Goal: Check status: Check status

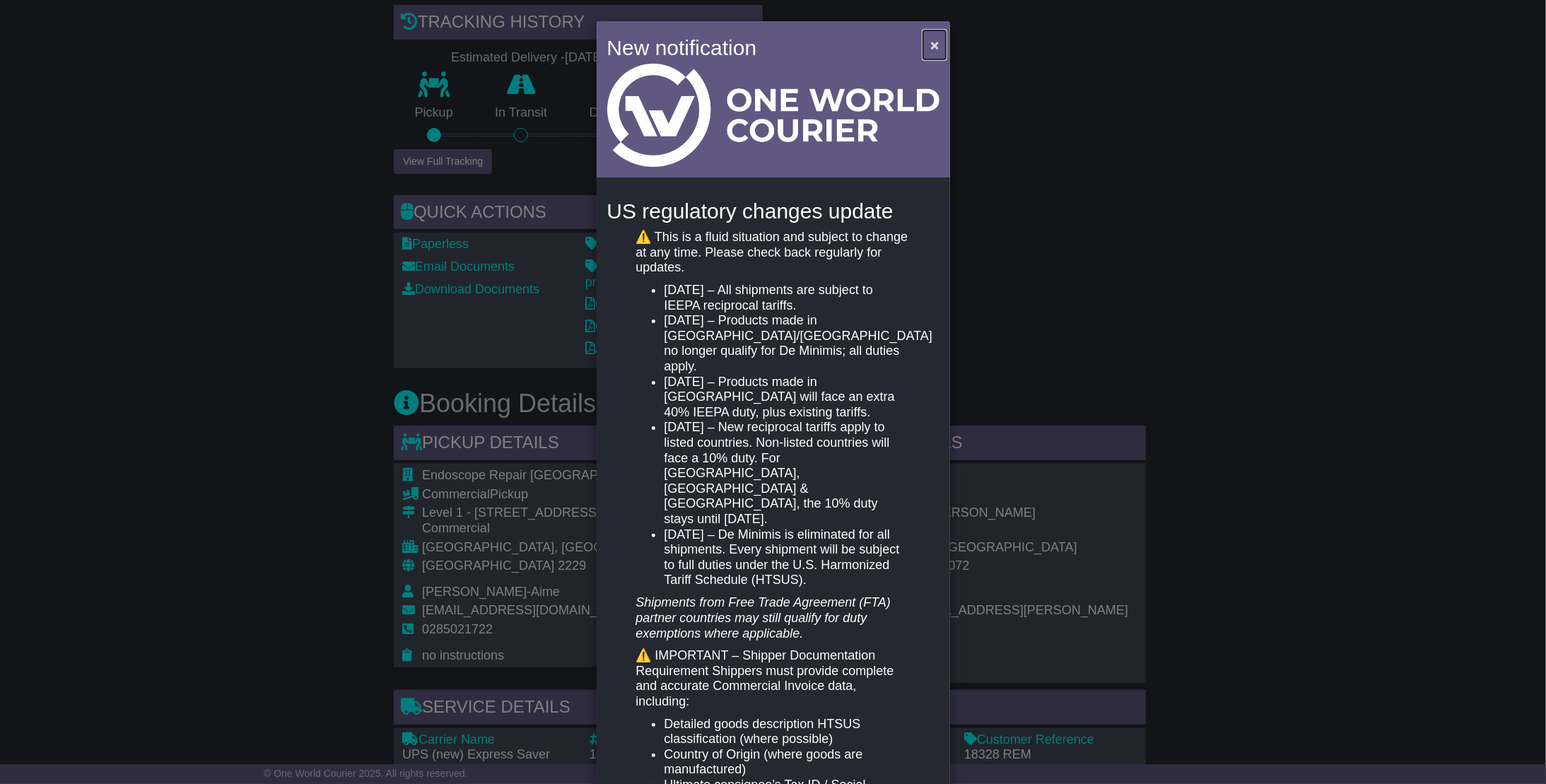
click at [930, 47] on span "×" at bounding box center [934, 45] width 8 height 16
click at [933, 43] on span "×" at bounding box center [934, 45] width 8 height 16
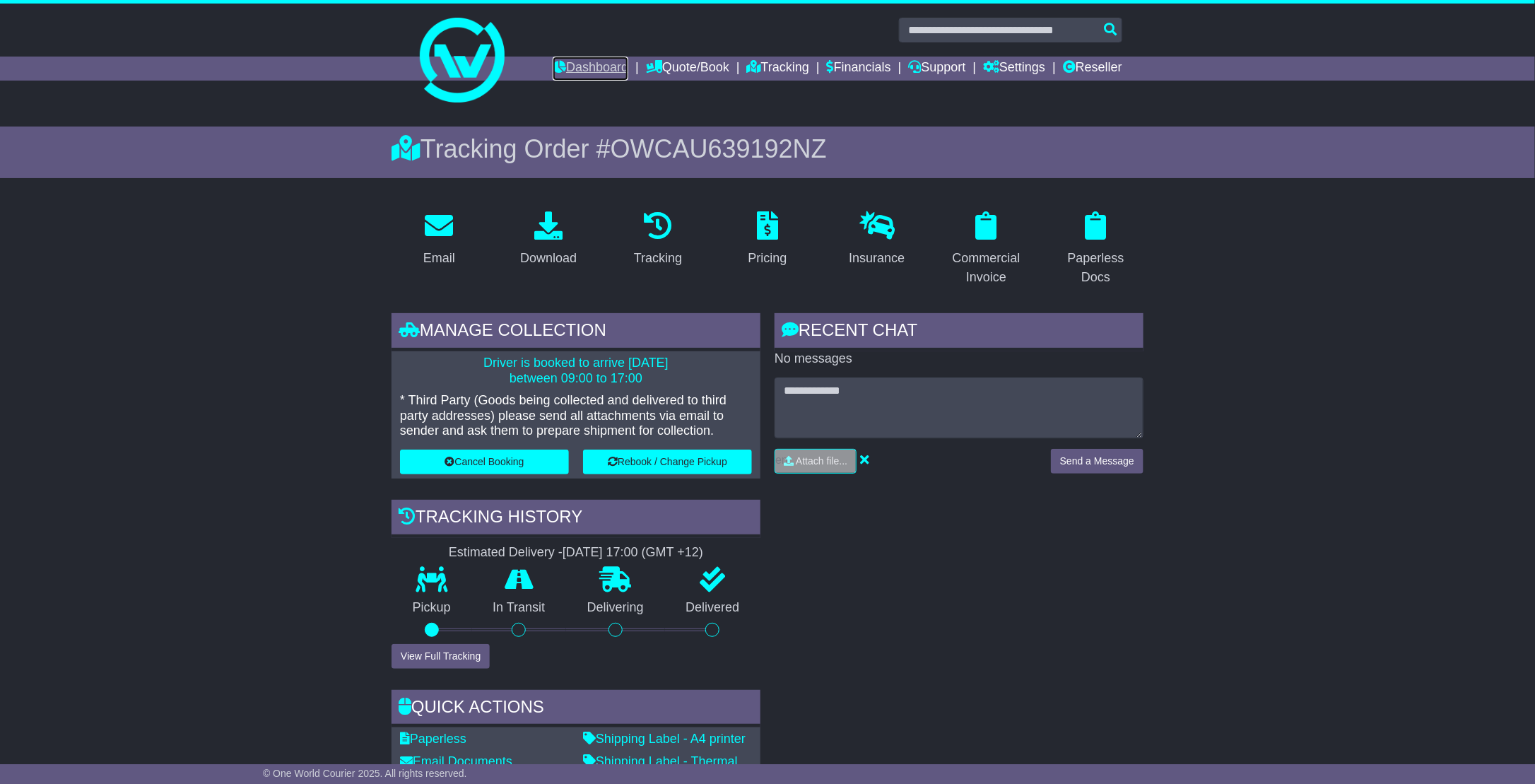
click at [591, 64] on link "Dashboard" at bounding box center [590, 68] width 76 height 24
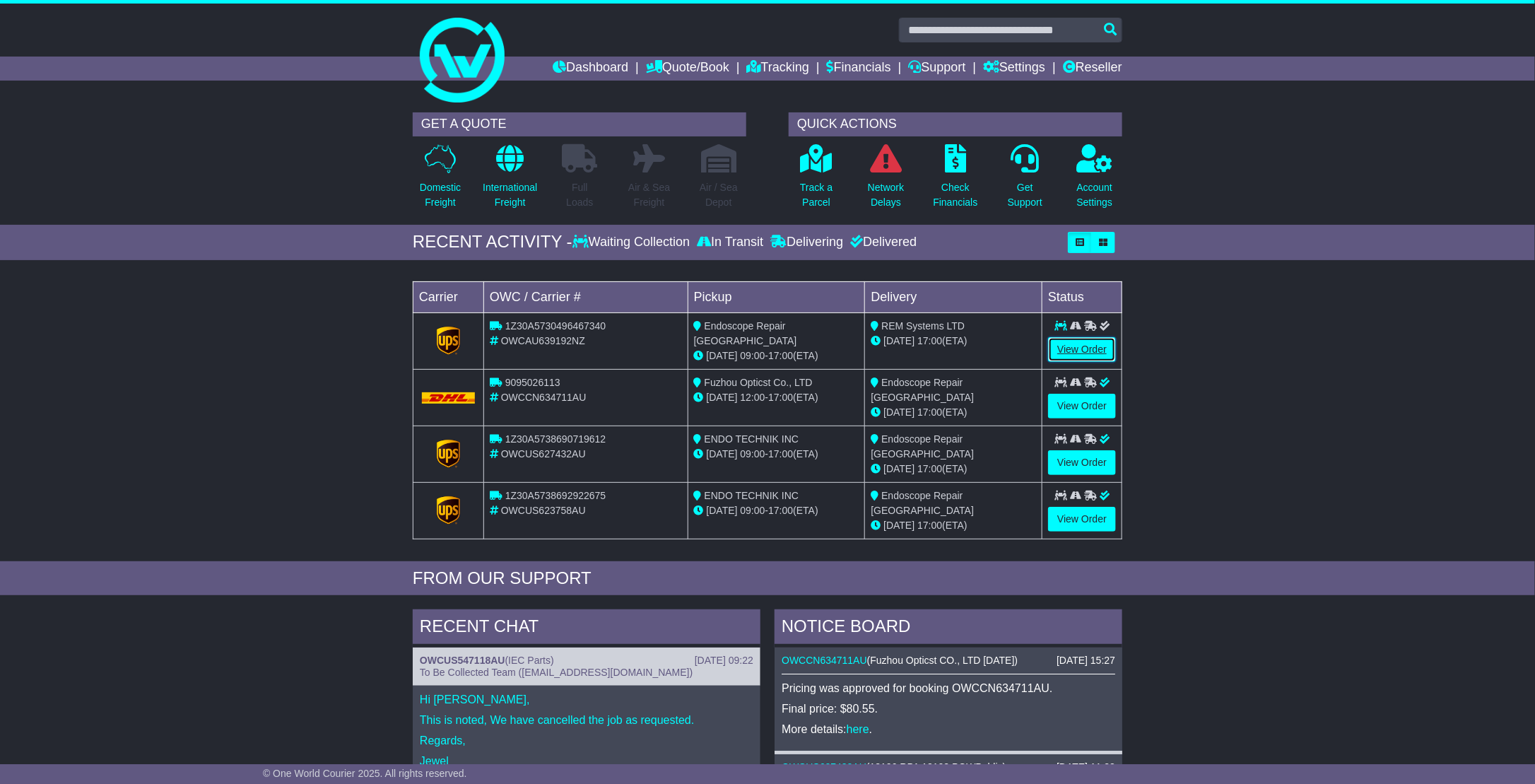
click at [1095, 345] on link "View Order" at bounding box center [1082, 349] width 68 height 24
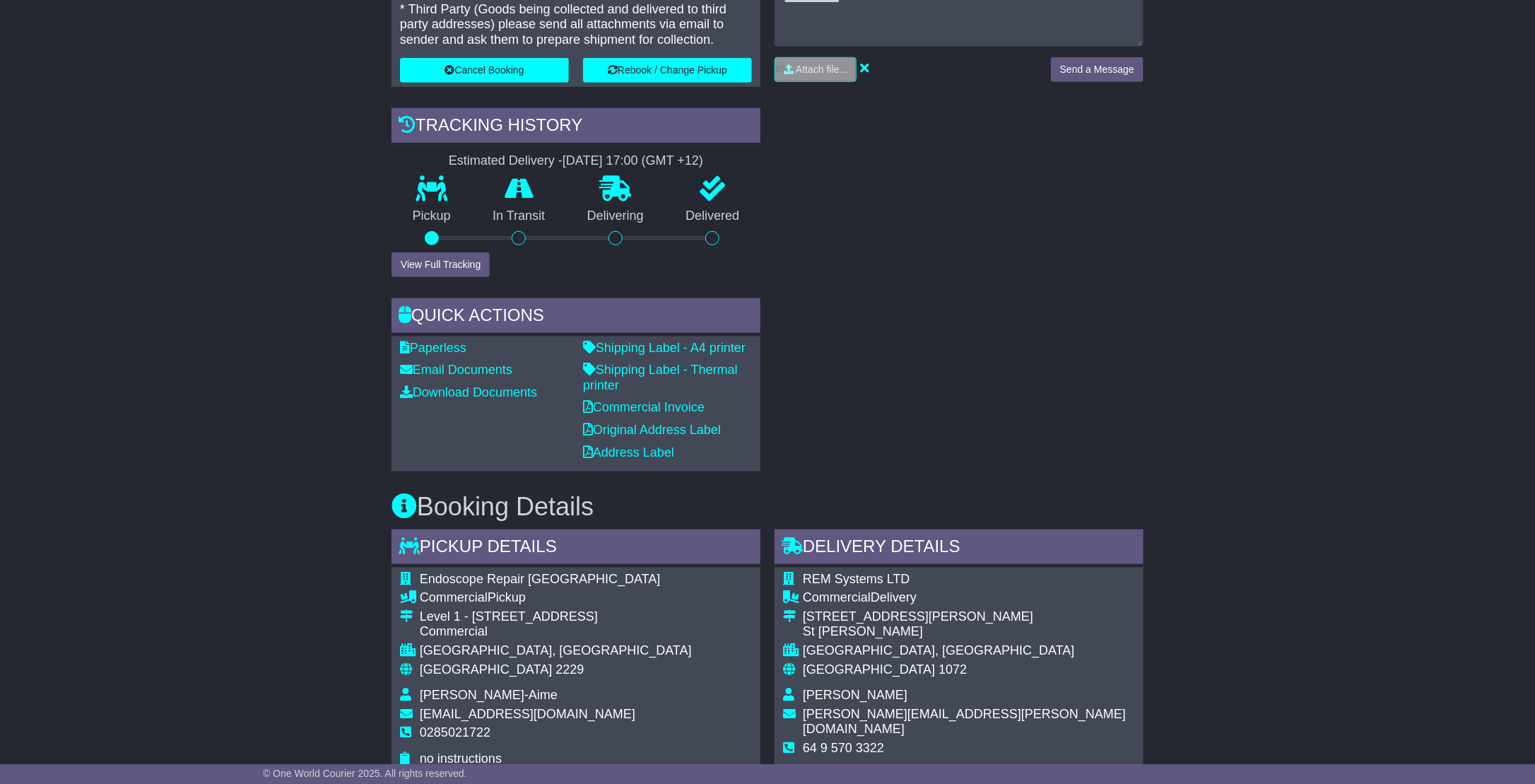
scroll to position [636, 0]
